Goal: Task Accomplishment & Management: Manage account settings

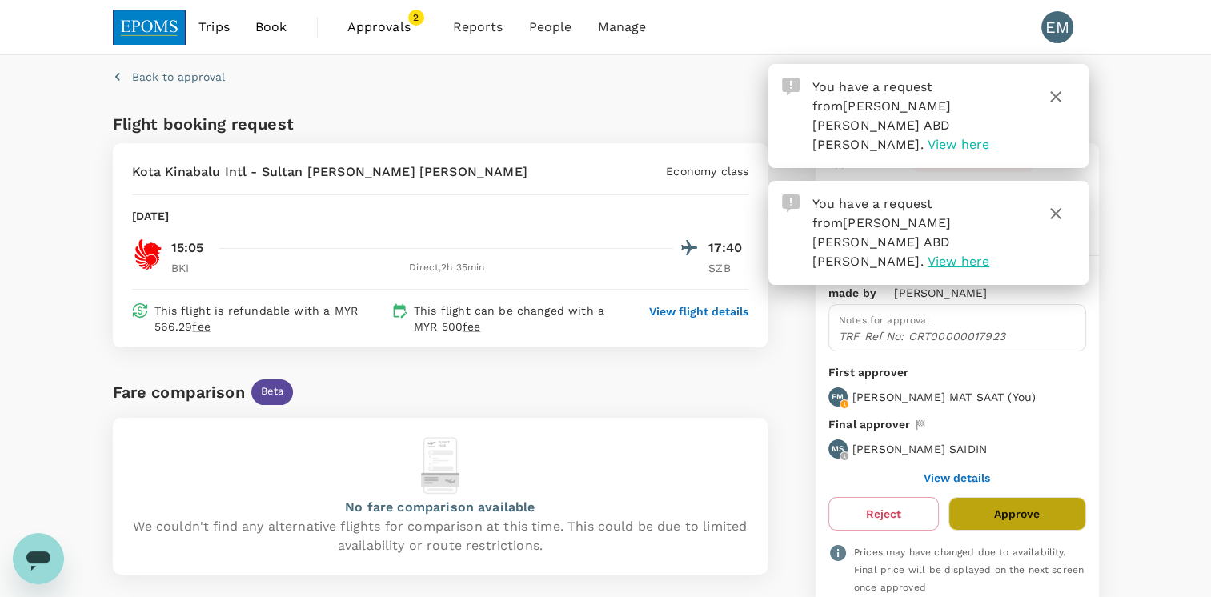
click at [1051, 501] on button "Approve" at bounding box center [1016, 514] width 137 height 34
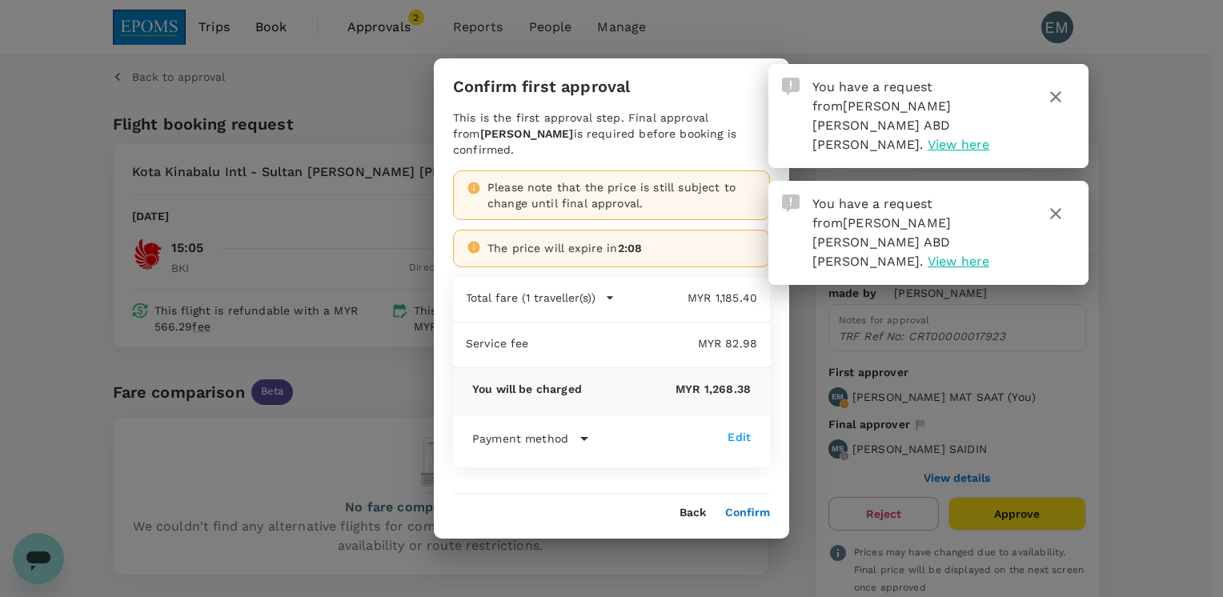
click at [740, 507] on button "Confirm" at bounding box center [747, 512] width 45 height 13
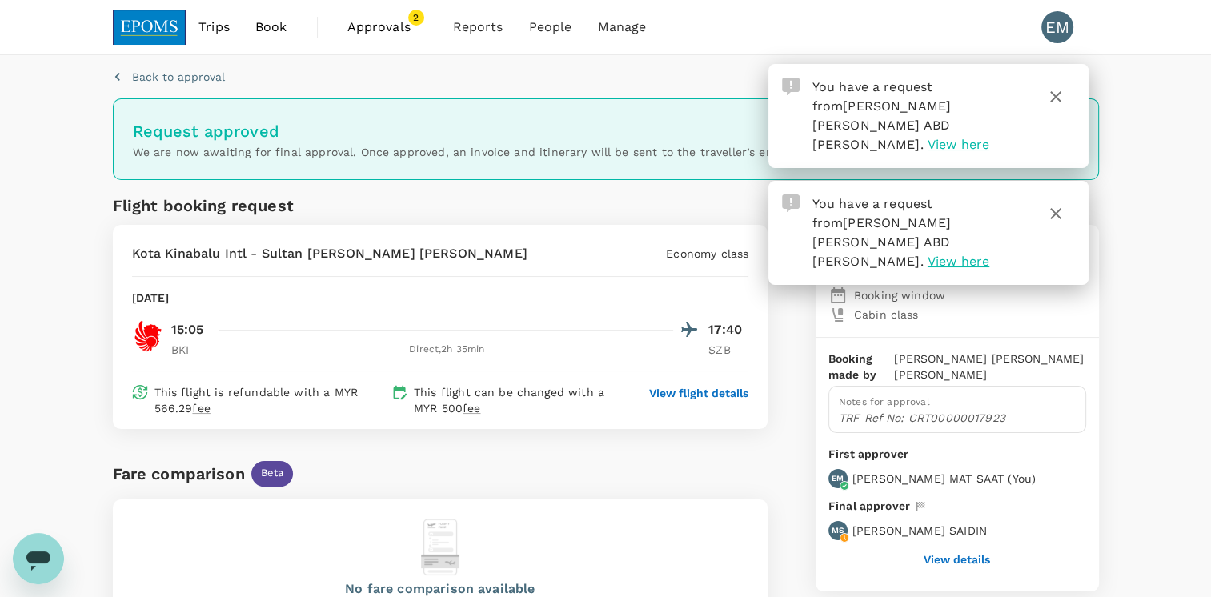
click at [927, 137] on span "View here" at bounding box center [958, 144] width 62 height 15
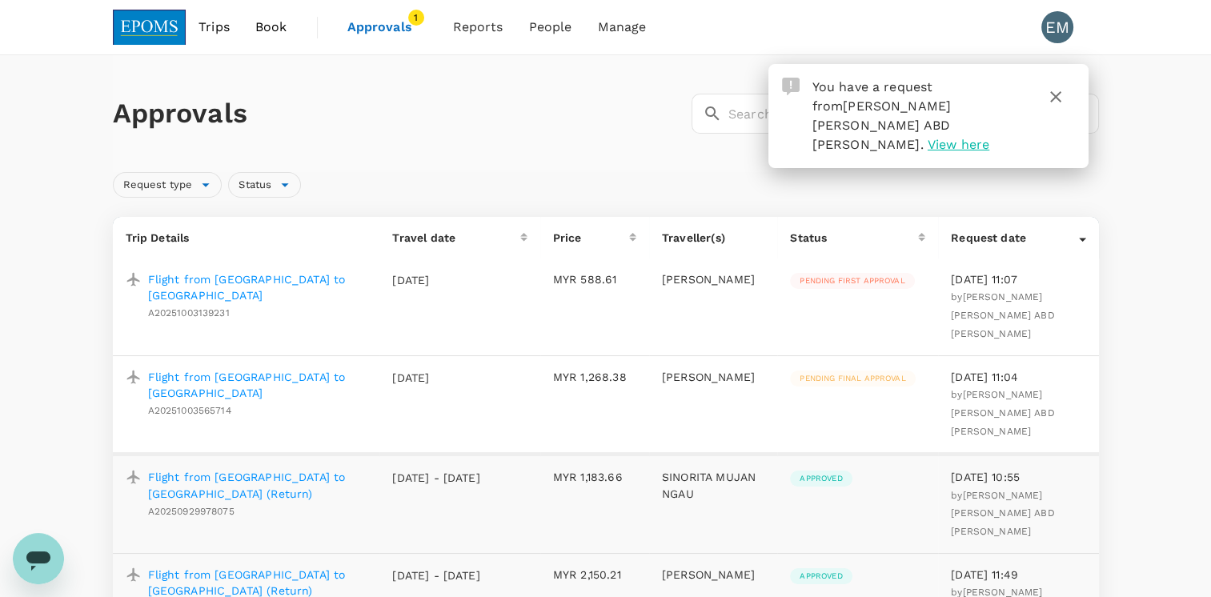
click at [198, 280] on p "Flight from [GEOGRAPHIC_DATA] to [GEOGRAPHIC_DATA]" at bounding box center [257, 287] width 219 height 32
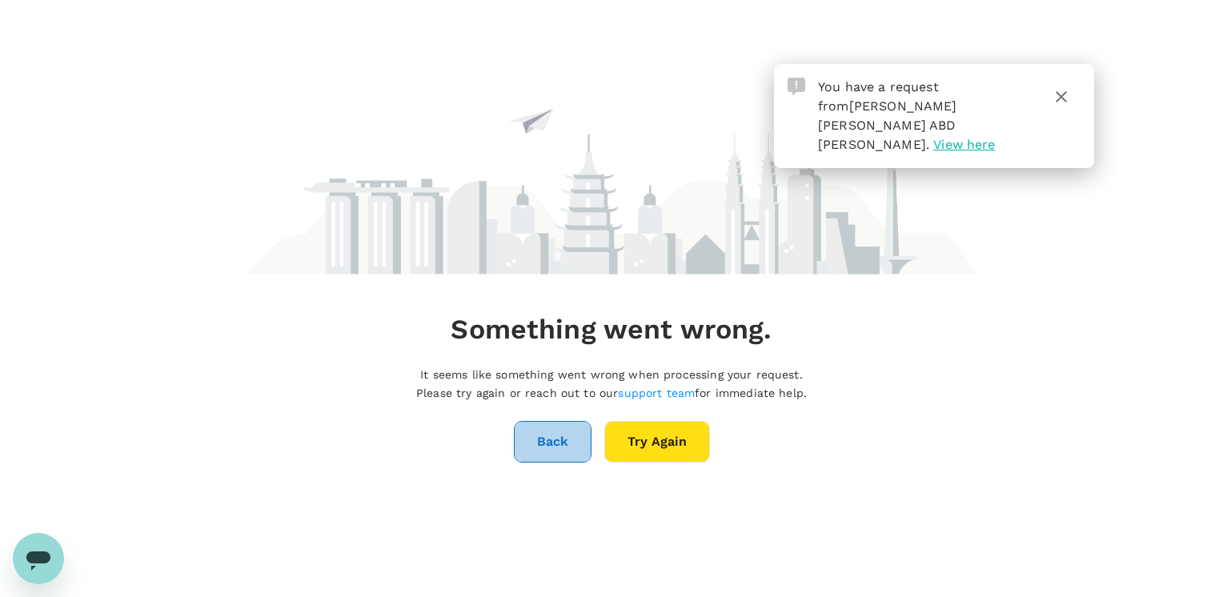
click at [535, 440] on button "Back" at bounding box center [553, 442] width 78 height 42
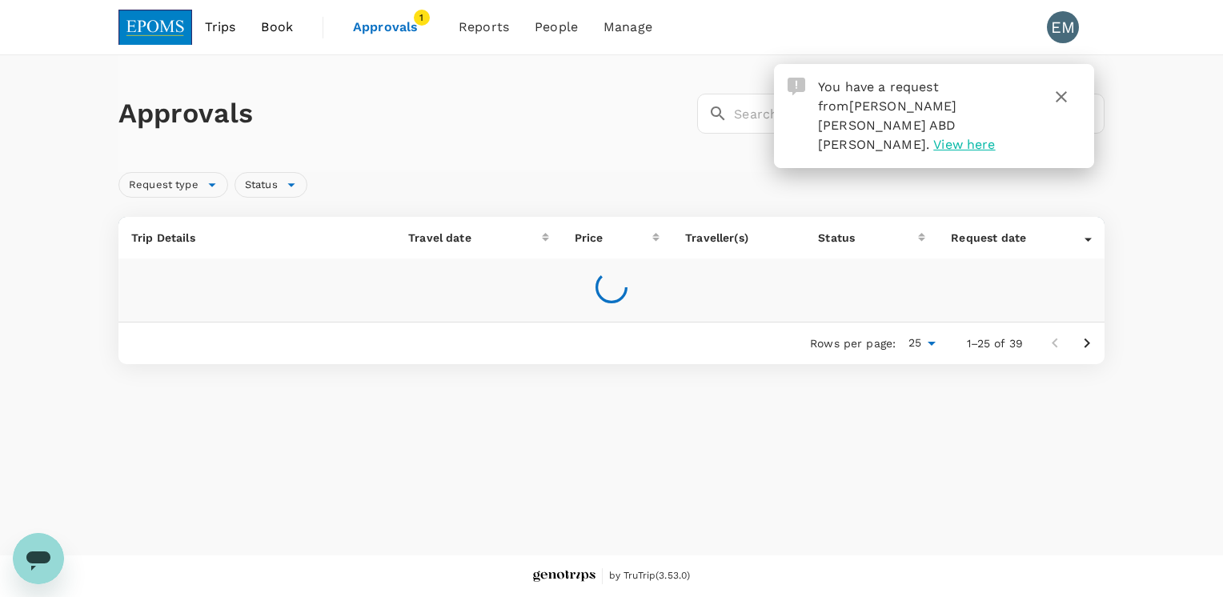
click at [933, 137] on span "View here" at bounding box center [964, 144] width 62 height 15
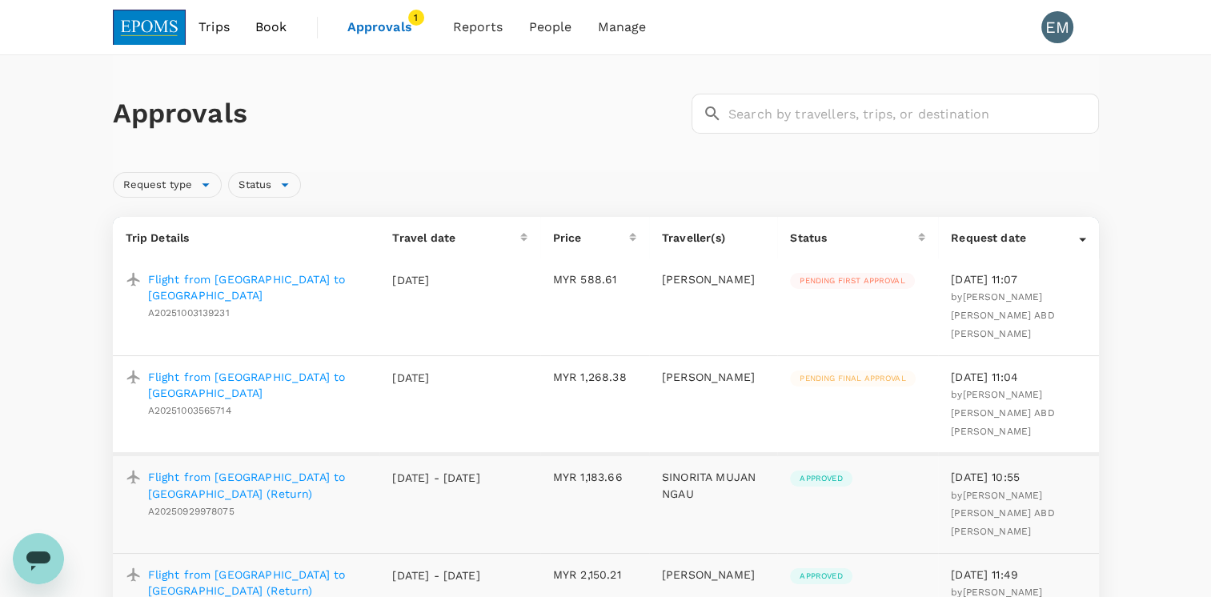
click at [289, 278] on p "Flight from [GEOGRAPHIC_DATA] to [GEOGRAPHIC_DATA]" at bounding box center [257, 287] width 219 height 32
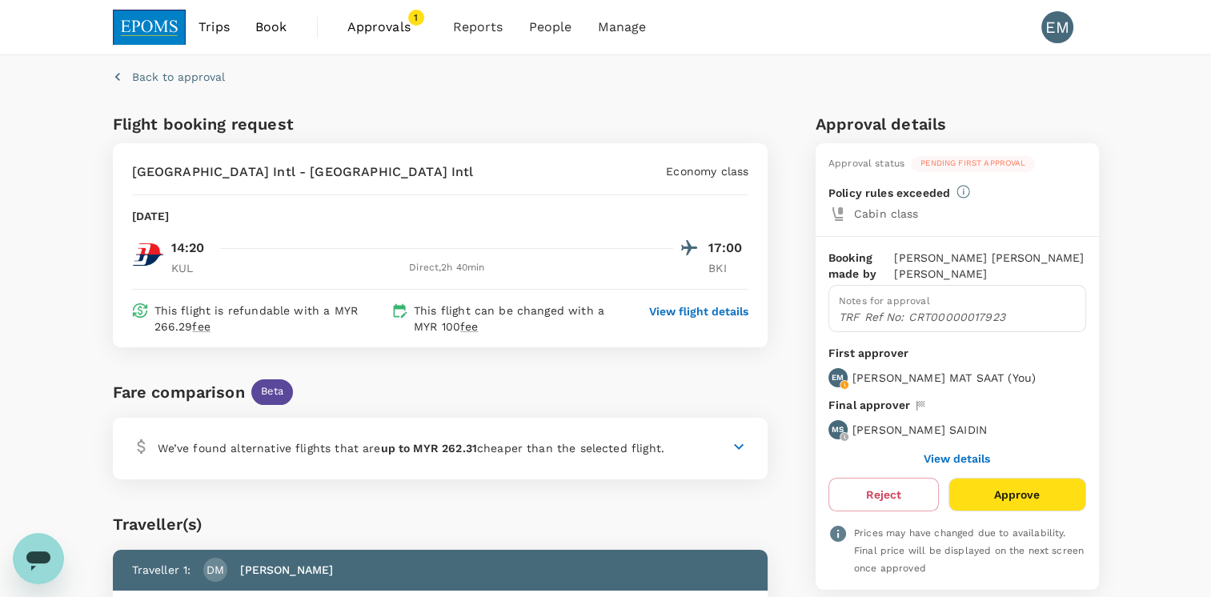
click at [1003, 485] on button "Approve" at bounding box center [1016, 495] width 137 height 34
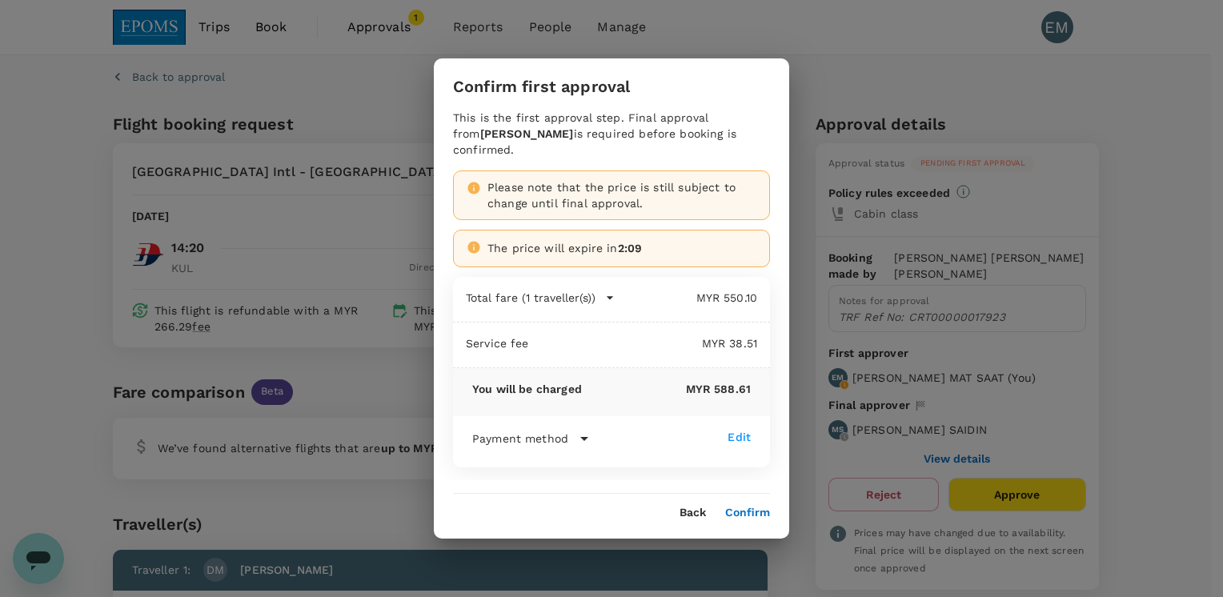
click at [742, 520] on div "Confirm first approval This is the first approval step. Final approval from MUH…" at bounding box center [611, 297] width 355 height 479
click at [747, 512] on button "Confirm" at bounding box center [747, 512] width 45 height 13
